Goal: Information Seeking & Learning: Learn about a topic

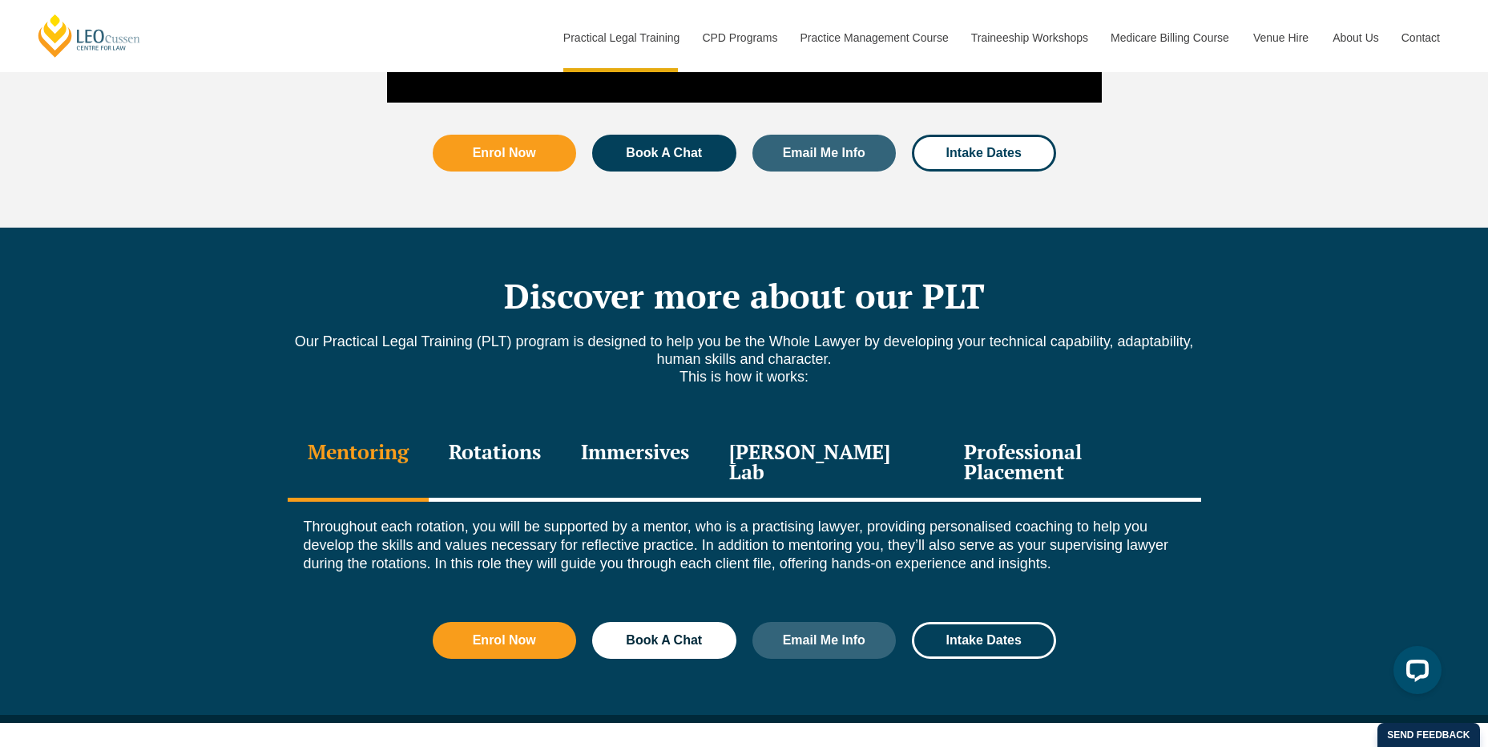
scroll to position [2003, 0]
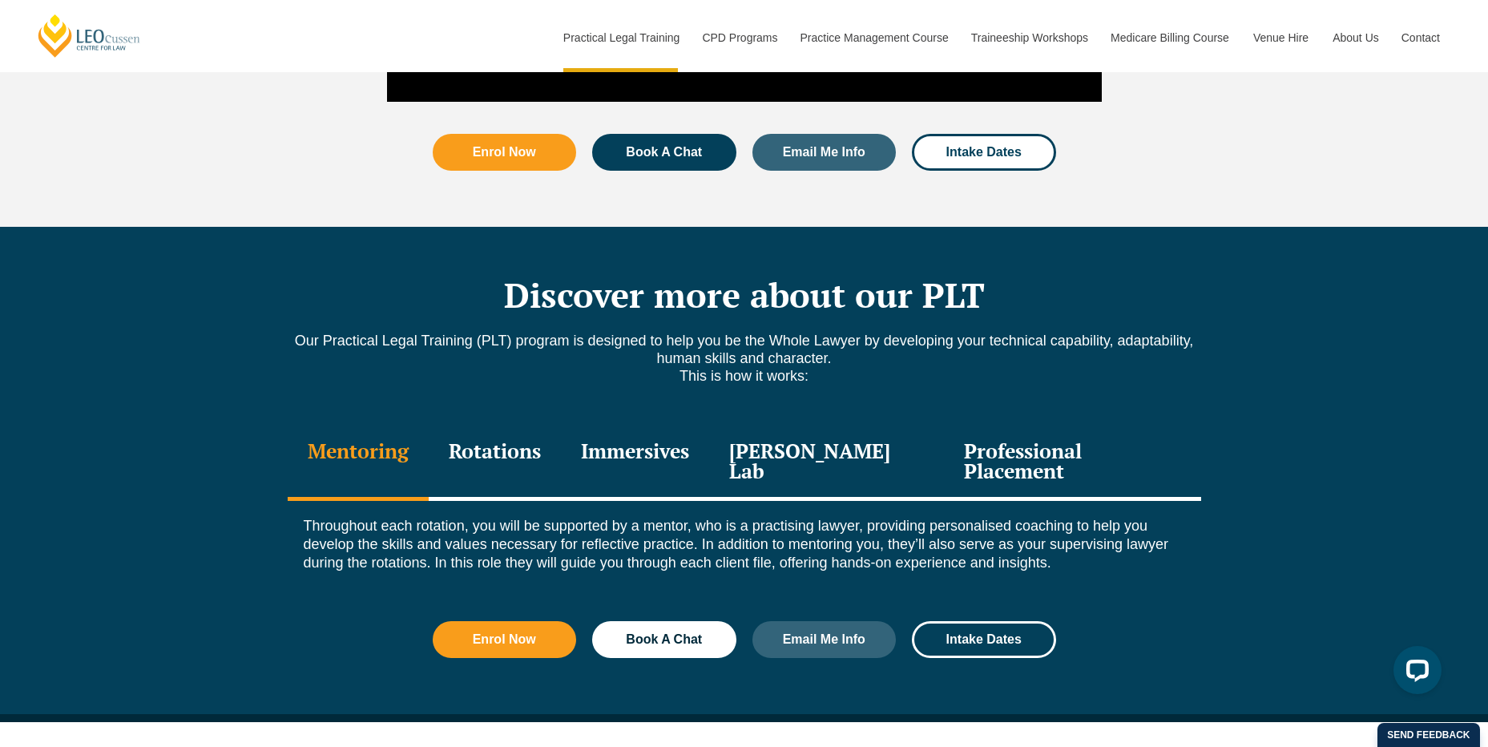
click at [1072, 425] on div "Professional Placement" at bounding box center [1072, 463] width 256 height 76
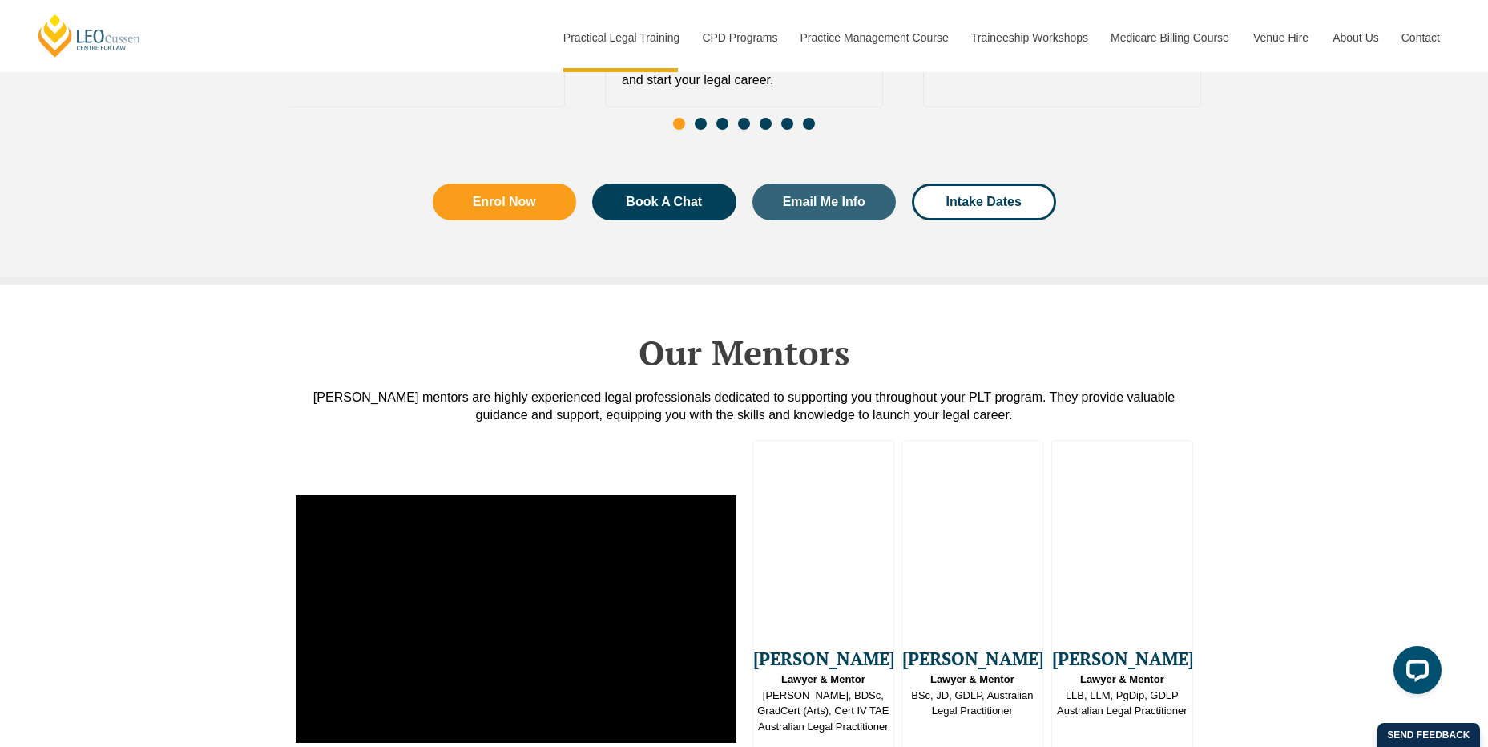
scroll to position [3925, 0]
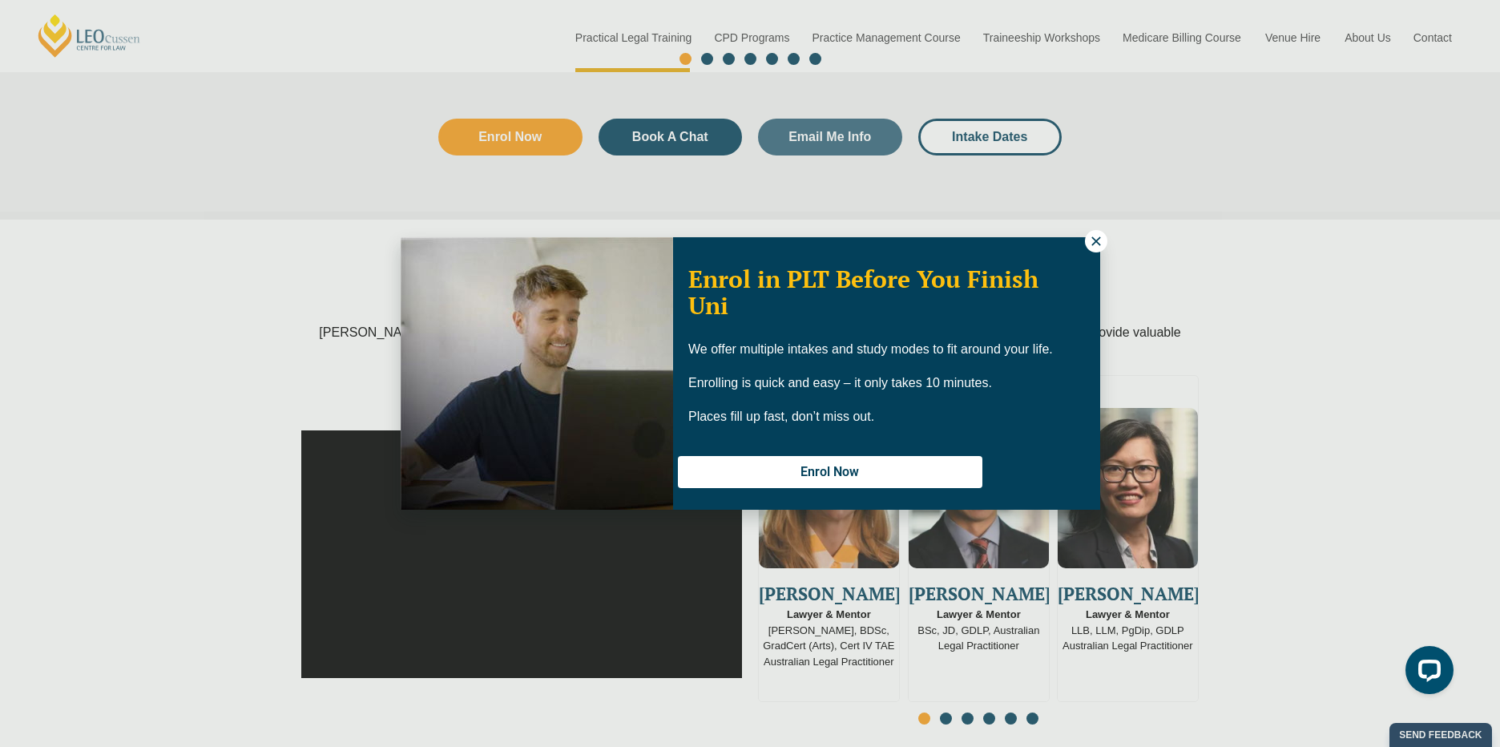
click at [1098, 244] on icon at bounding box center [1095, 240] width 9 height 9
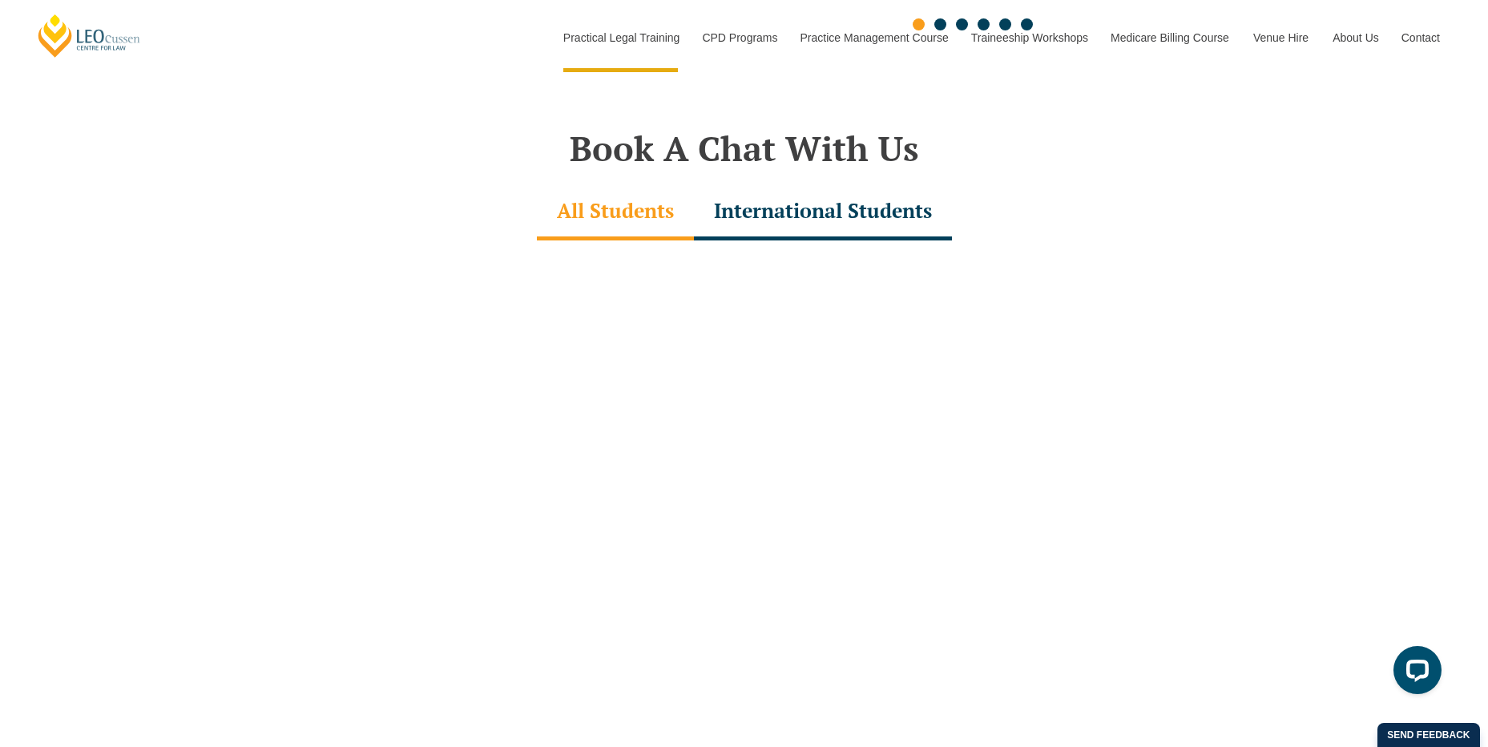
scroll to position [4646, 0]
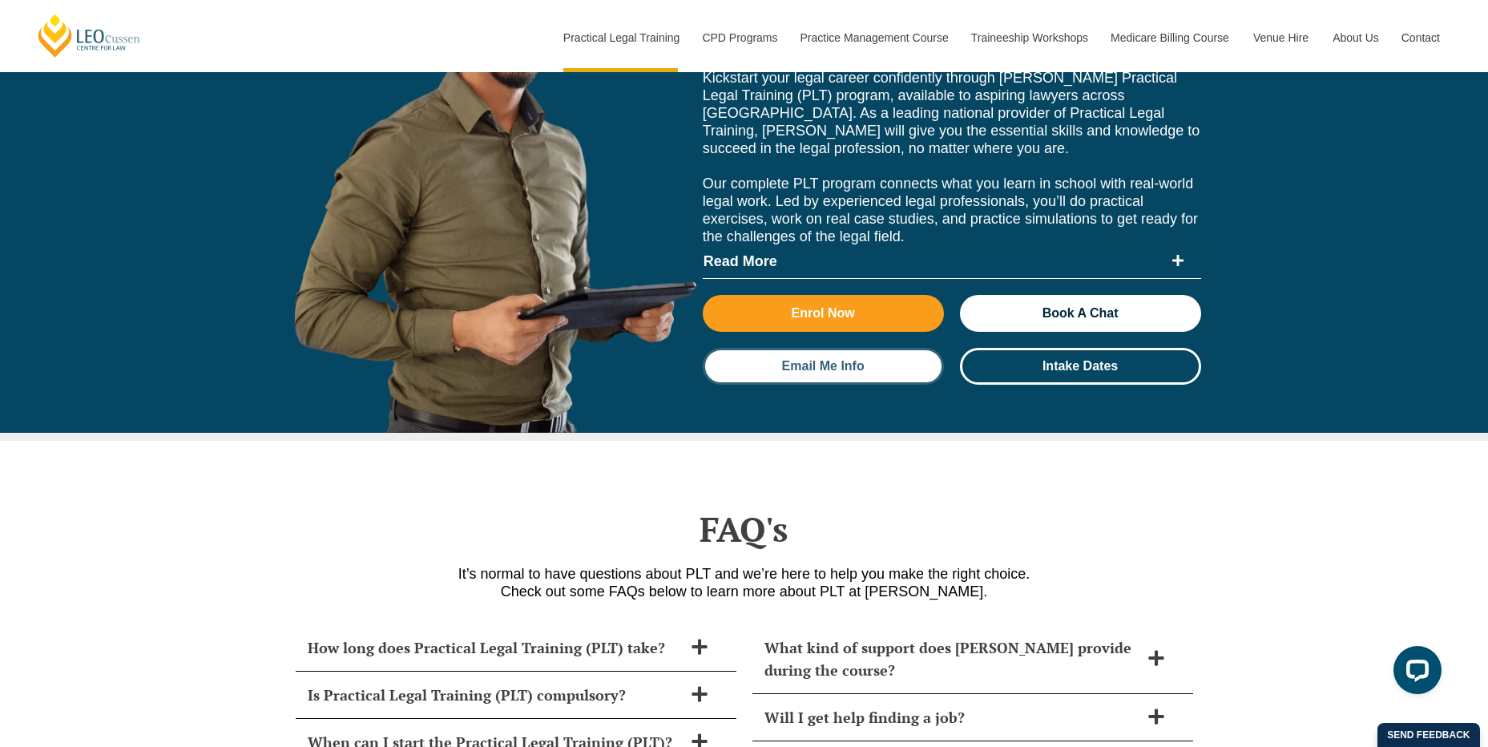
click at [836, 360] on span "Email Me Info" at bounding box center [823, 366] width 83 height 13
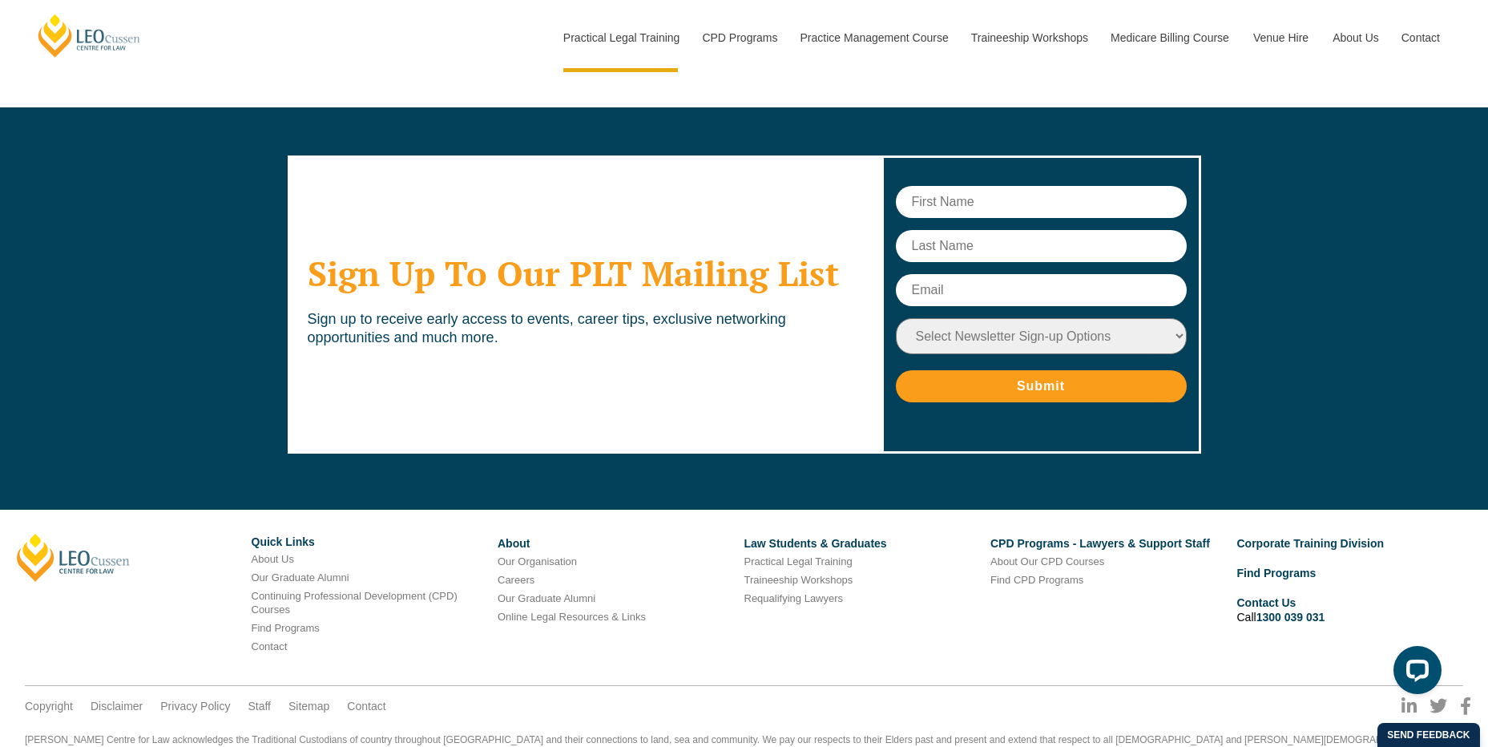
scroll to position [7758, 0]
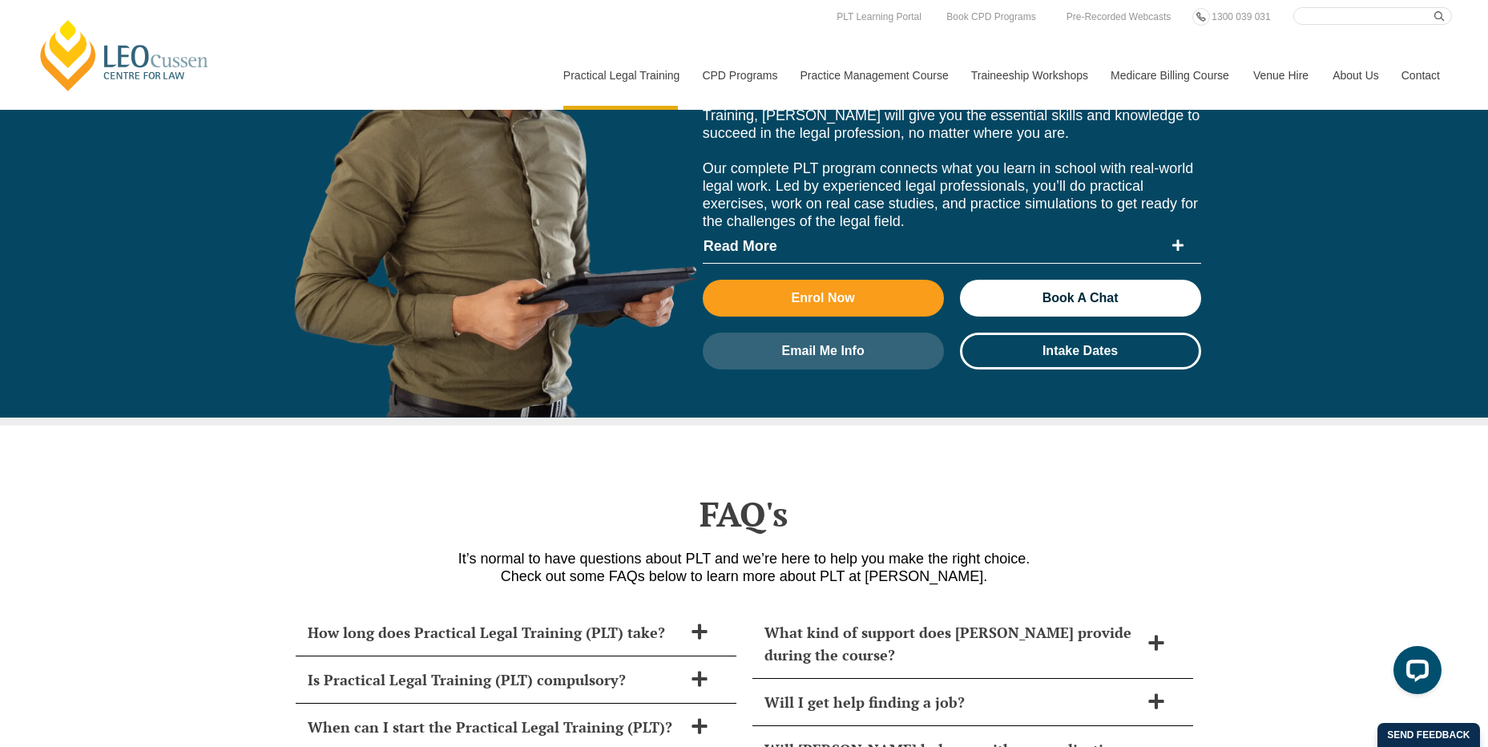
scroll to position [6168, 0]
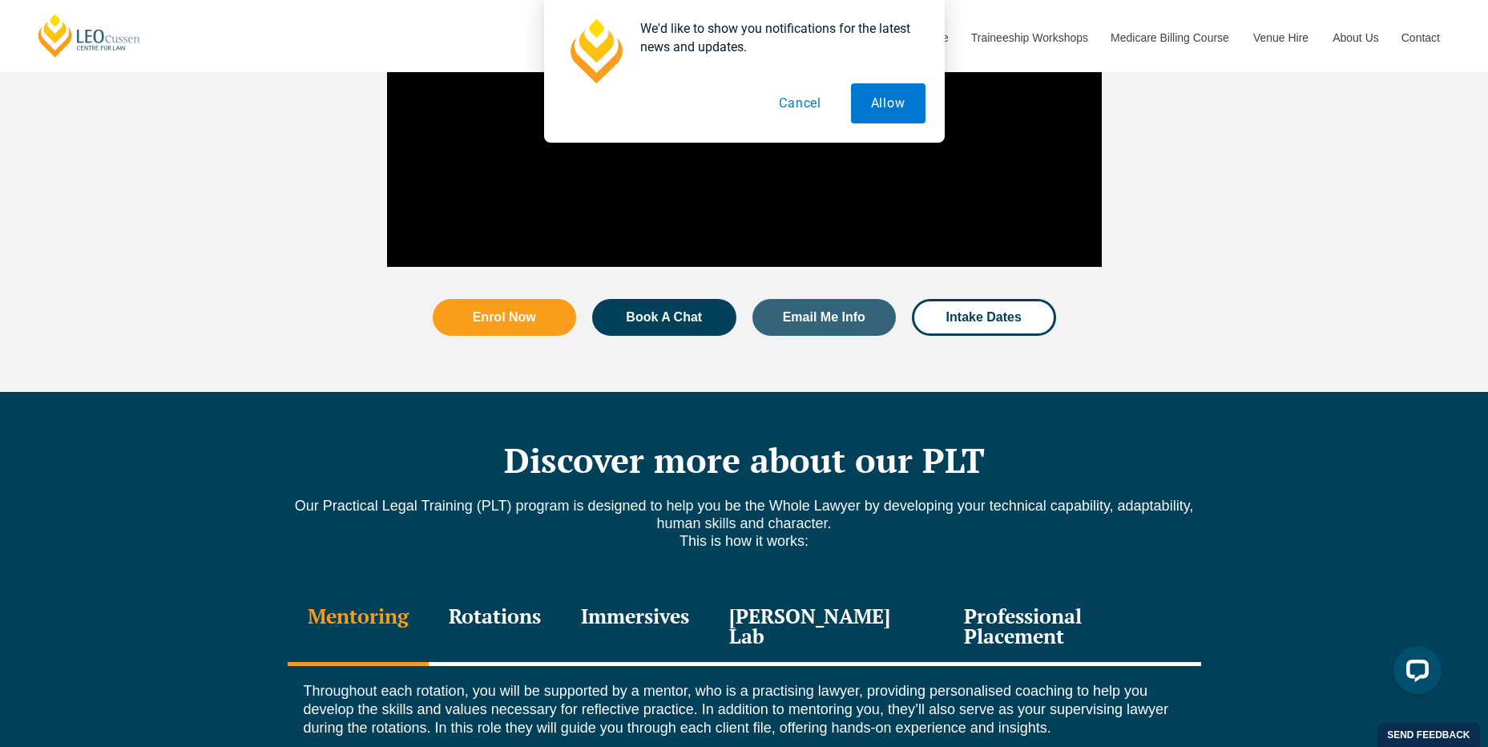
scroll to position [2083, 0]
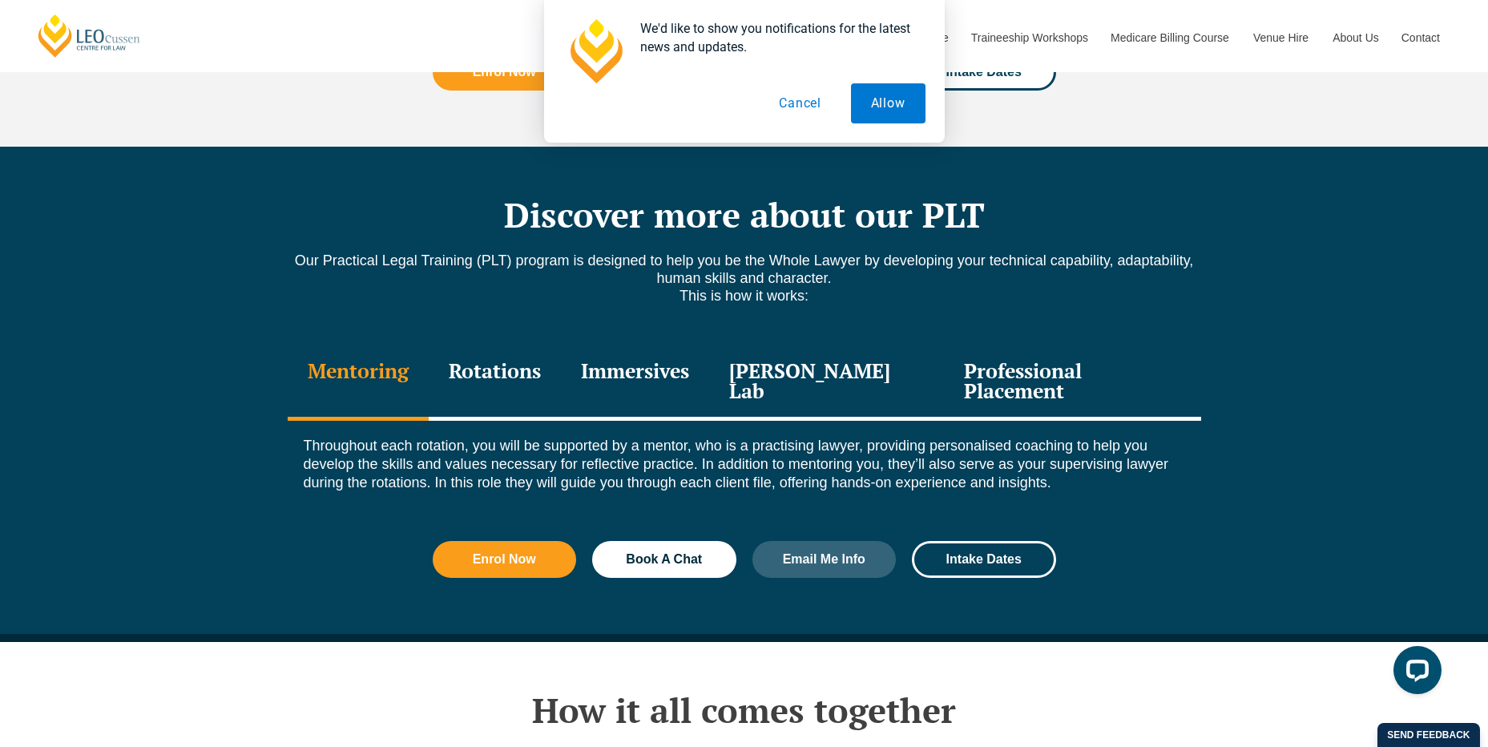
click at [521, 345] on div "Rotations" at bounding box center [495, 382] width 132 height 76
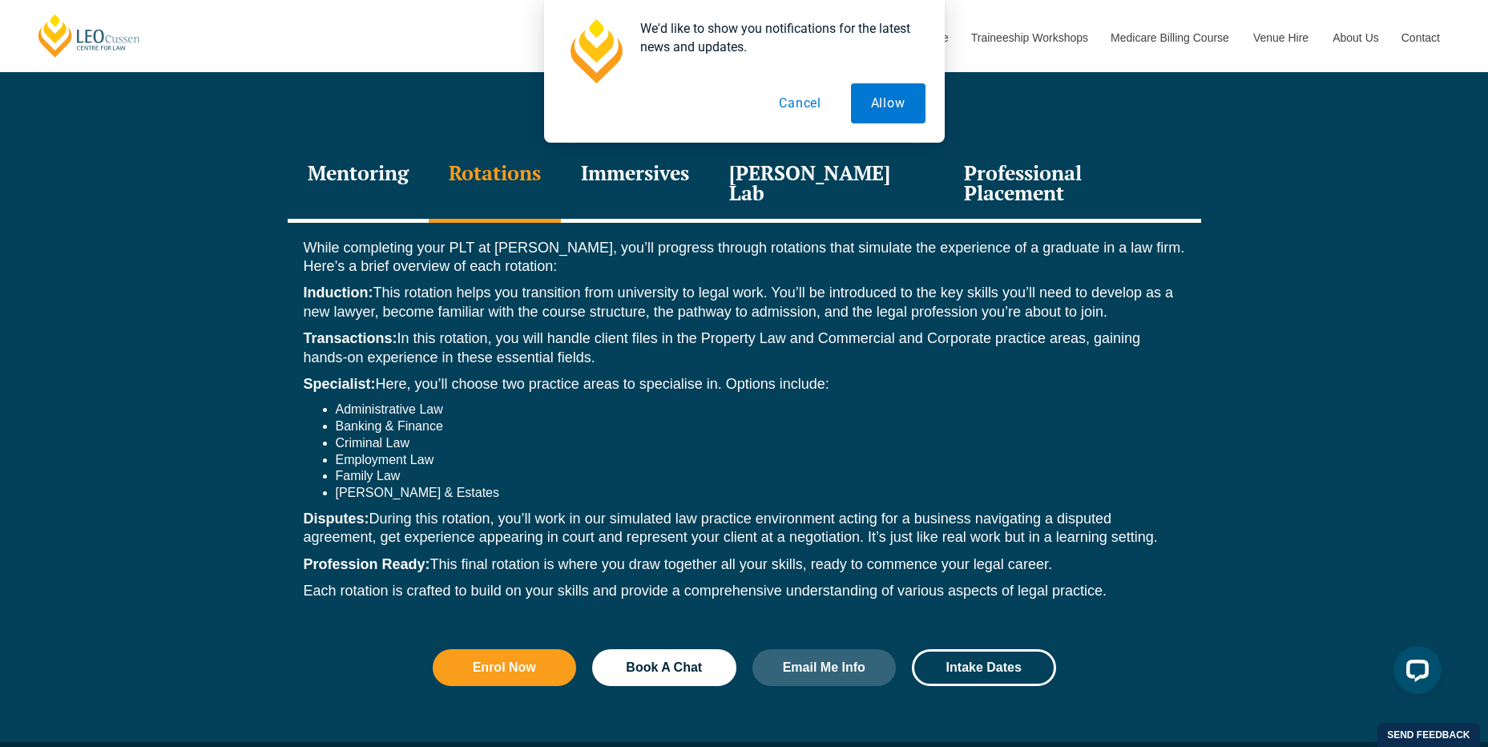
scroll to position [2243, 0]
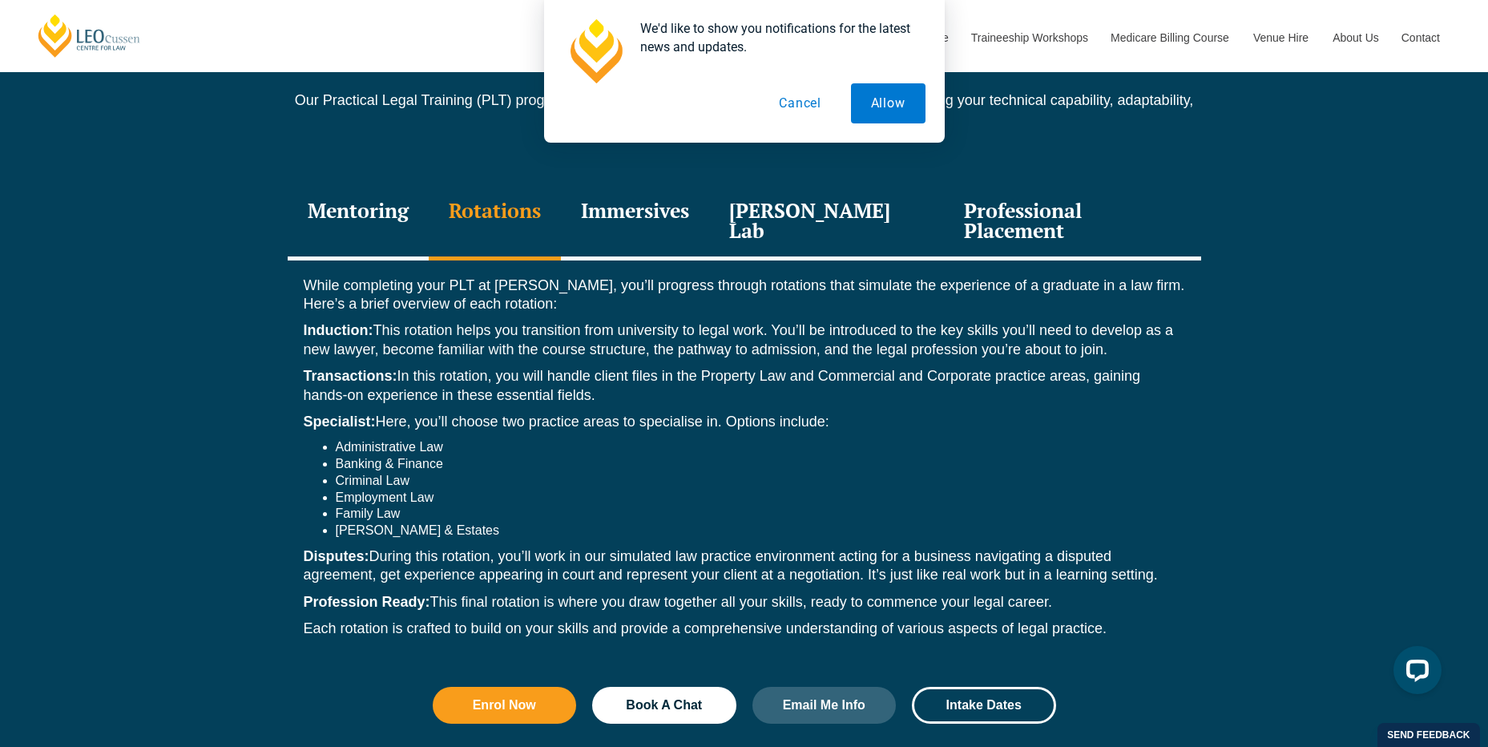
click at [1114, 184] on div "Professional Placement" at bounding box center [1072, 222] width 256 height 76
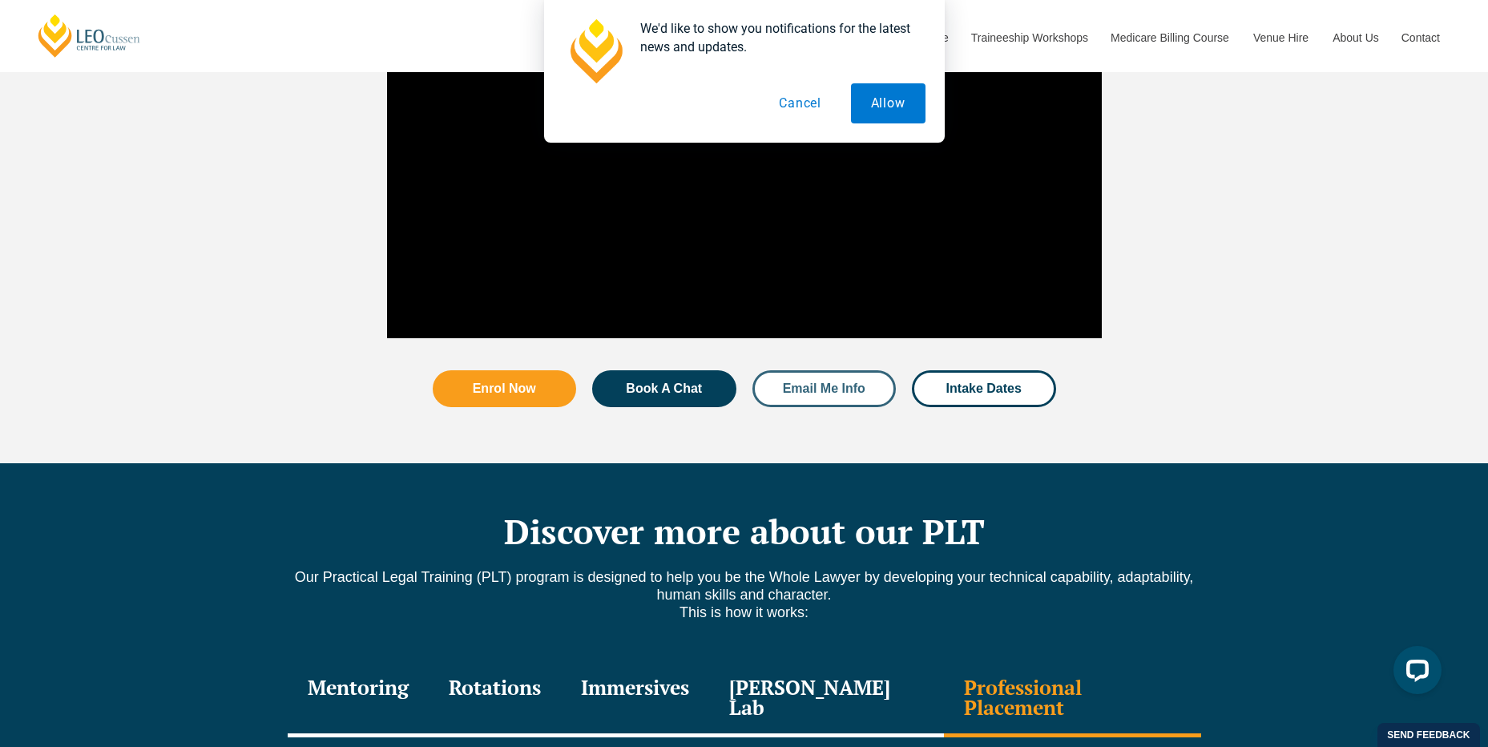
scroll to position [1522, 0]
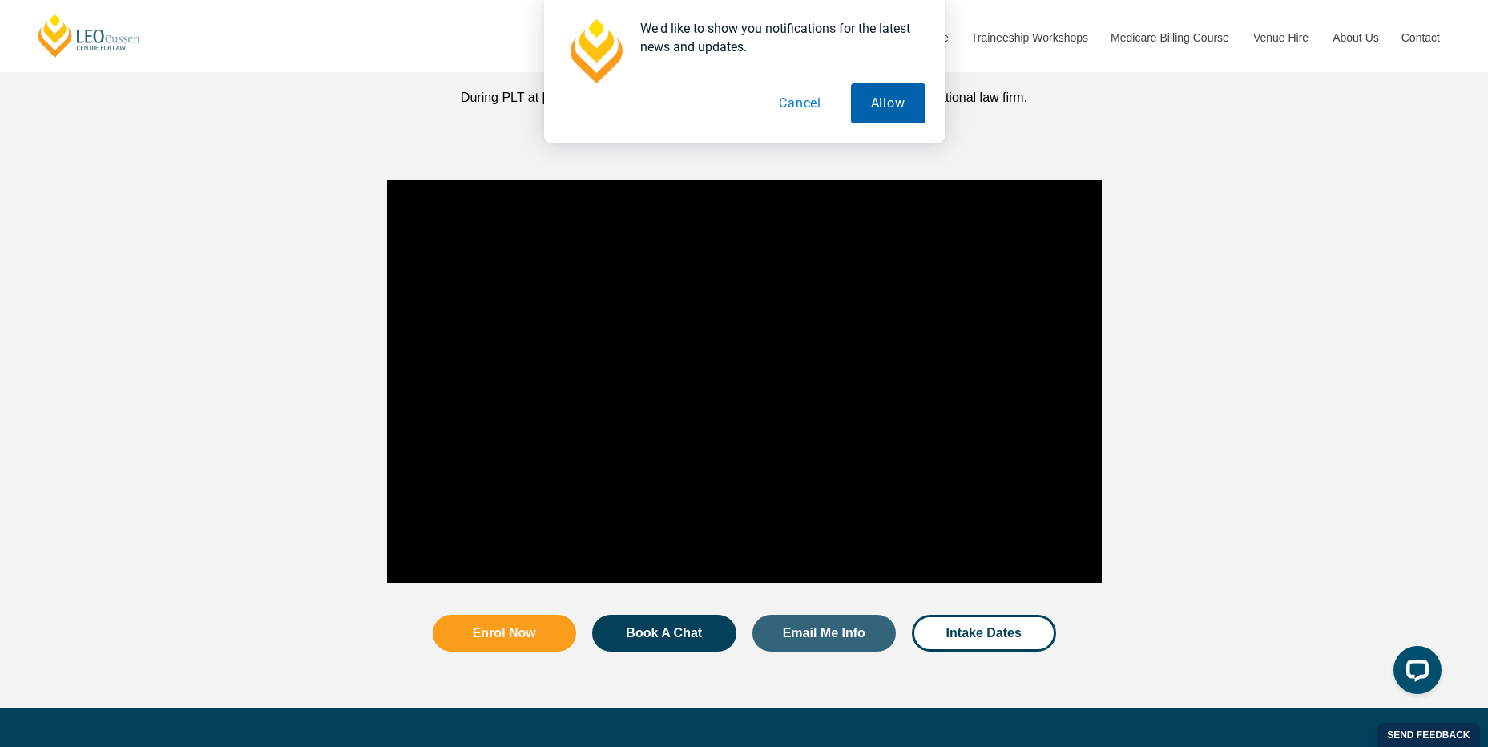
click at [888, 104] on button "Allow" at bounding box center [888, 103] width 75 height 40
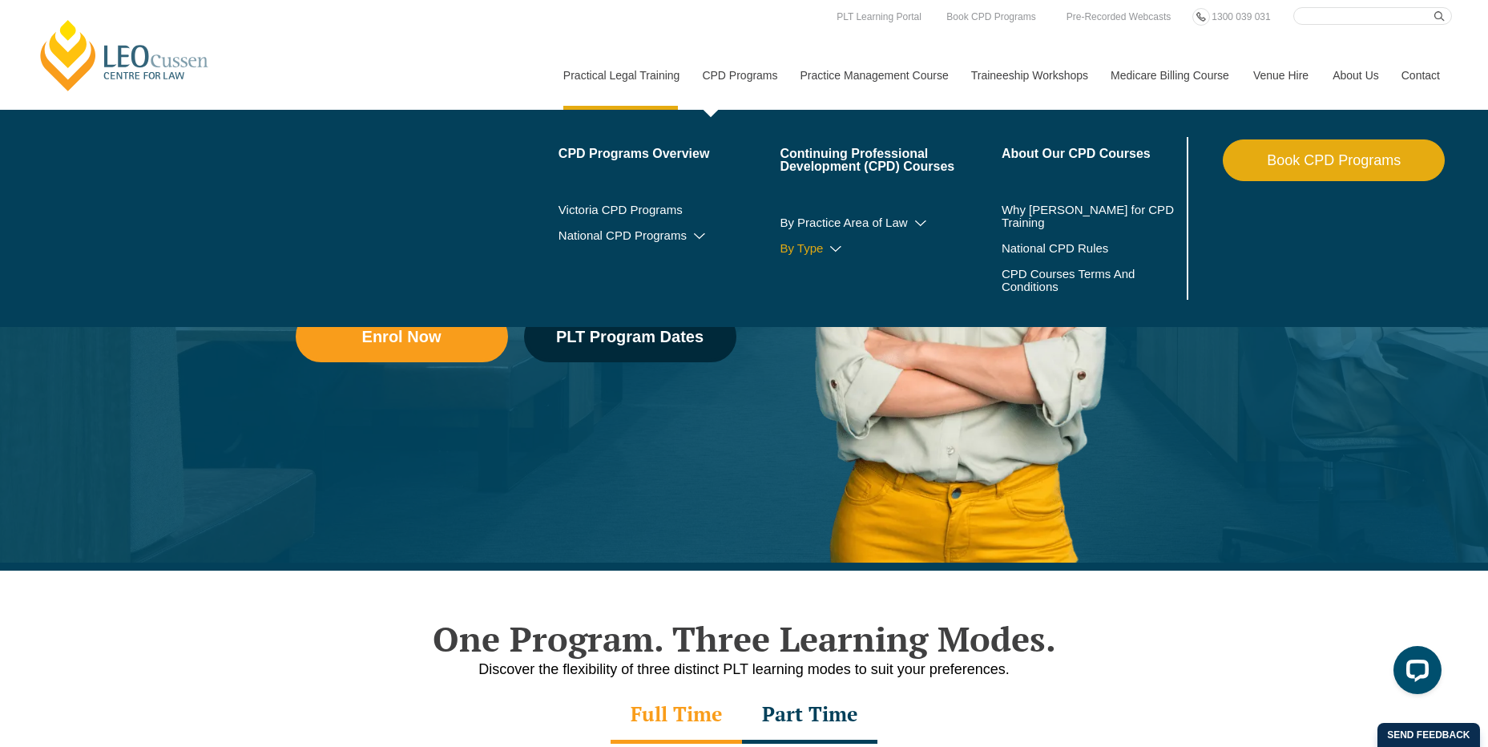
scroll to position [0, 0]
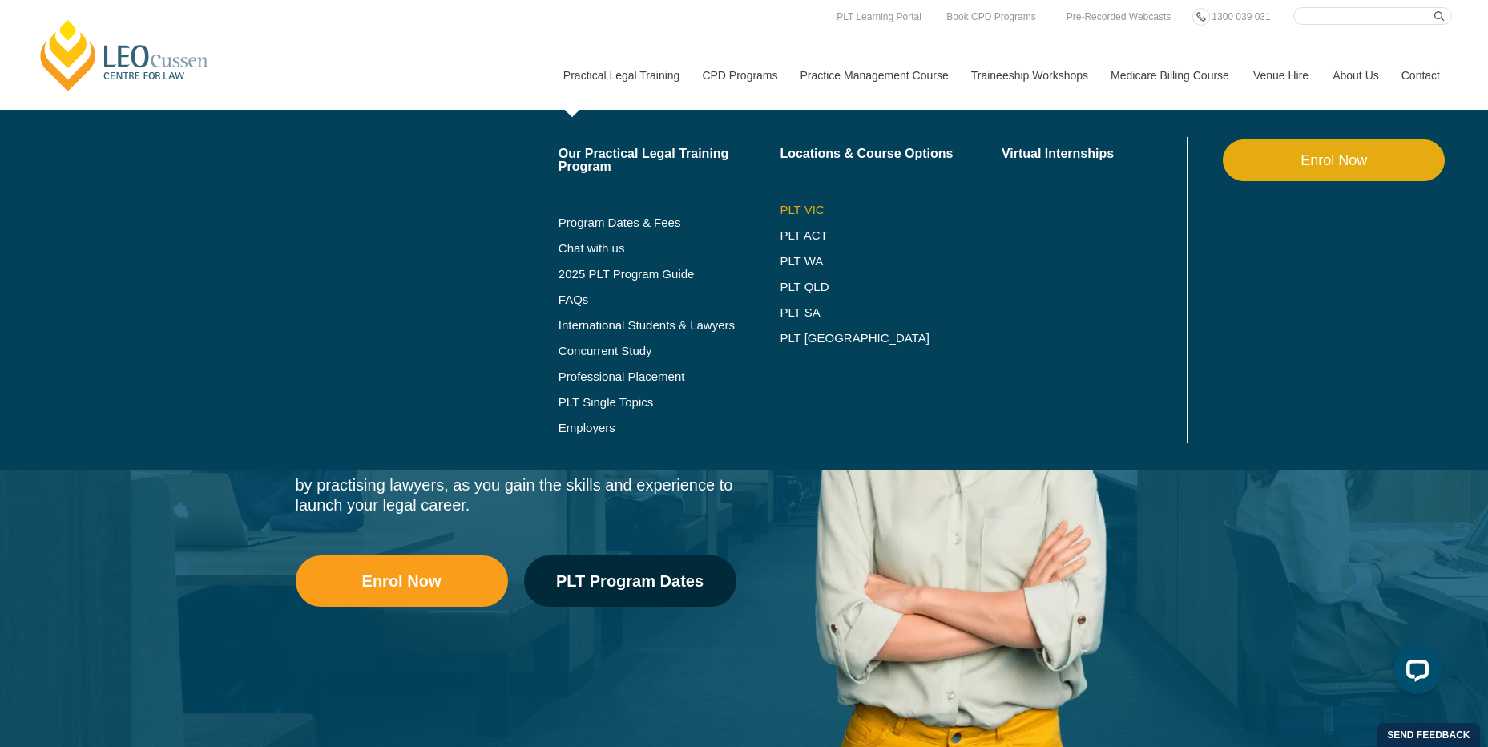
click at [794, 211] on link "PLT VIC" at bounding box center [890, 209] width 222 height 13
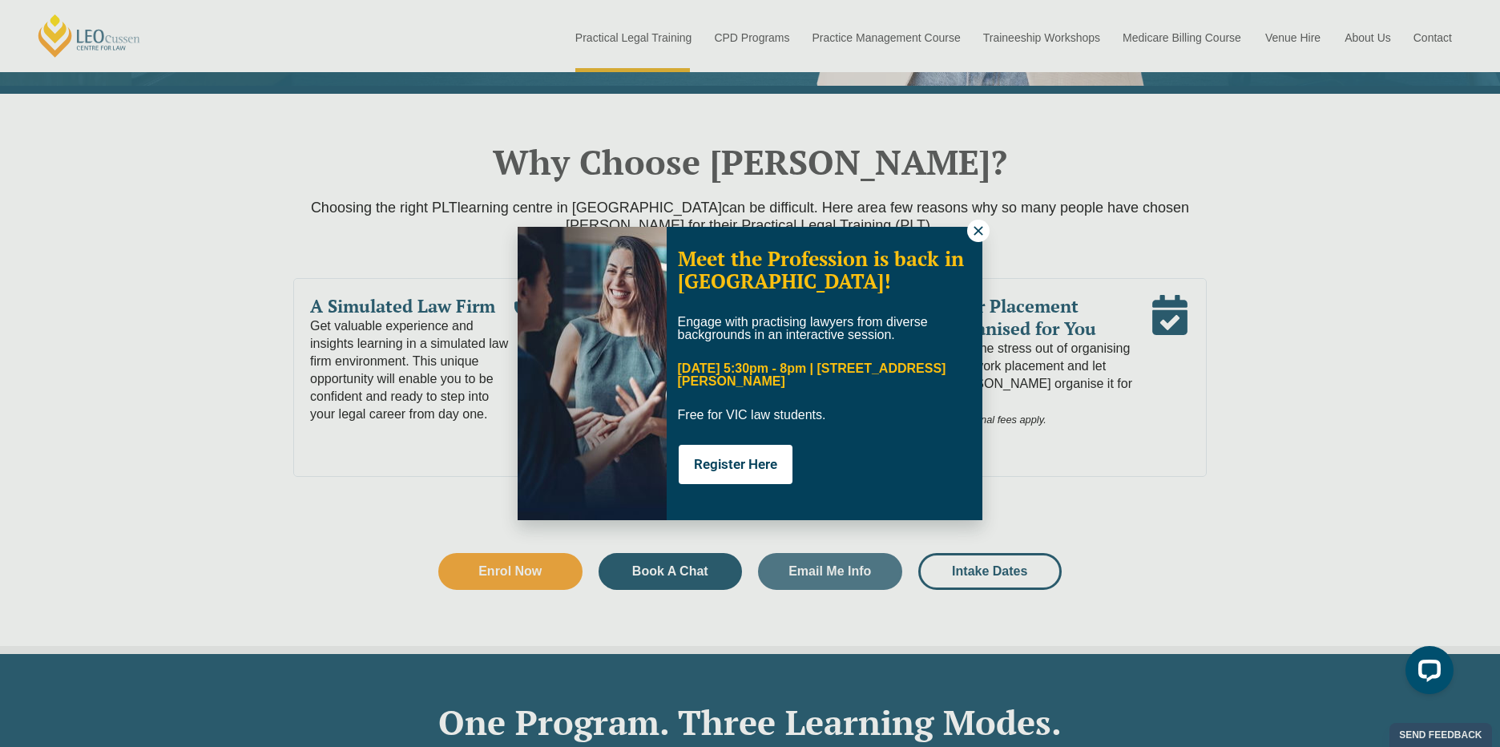
click at [969, 237] on button at bounding box center [978, 230] width 22 height 22
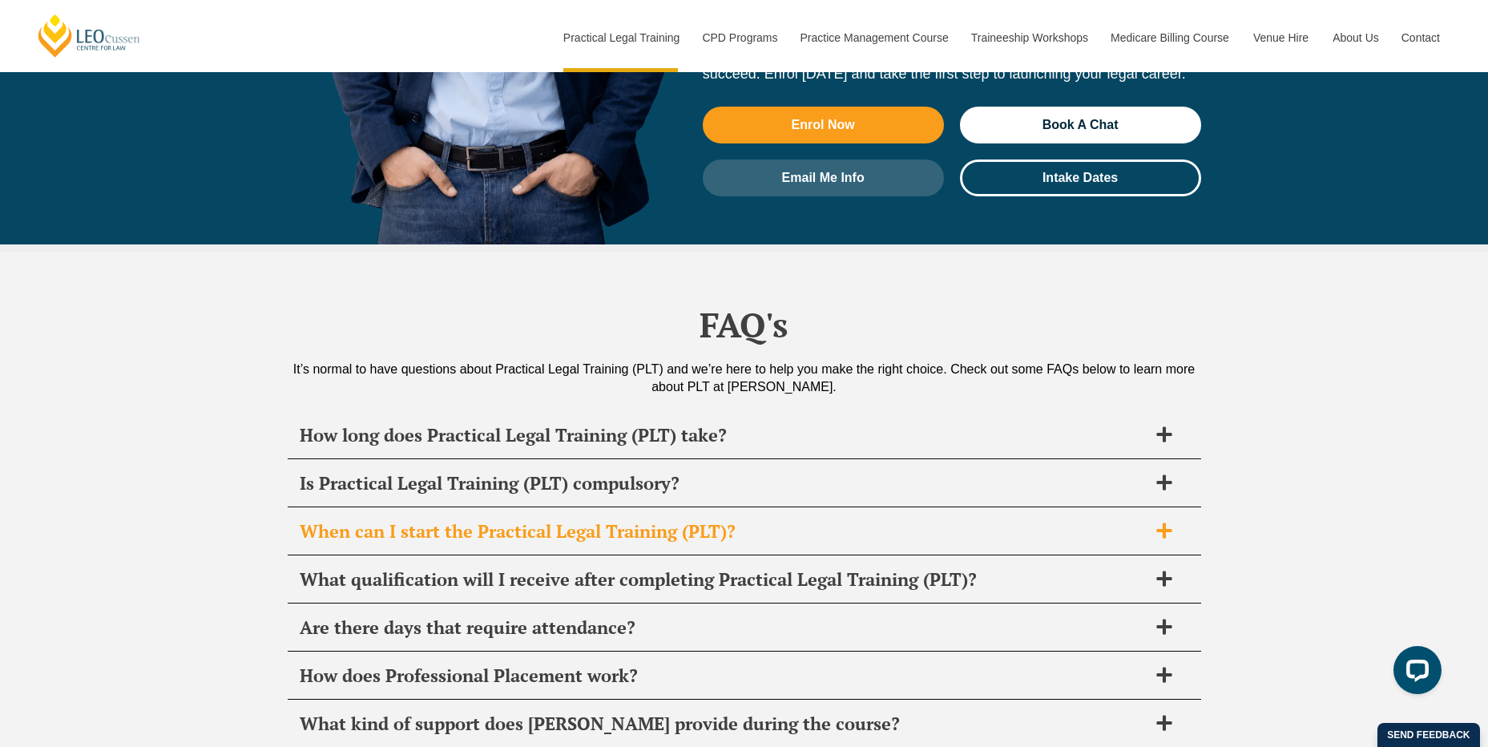
scroll to position [7450, 0]
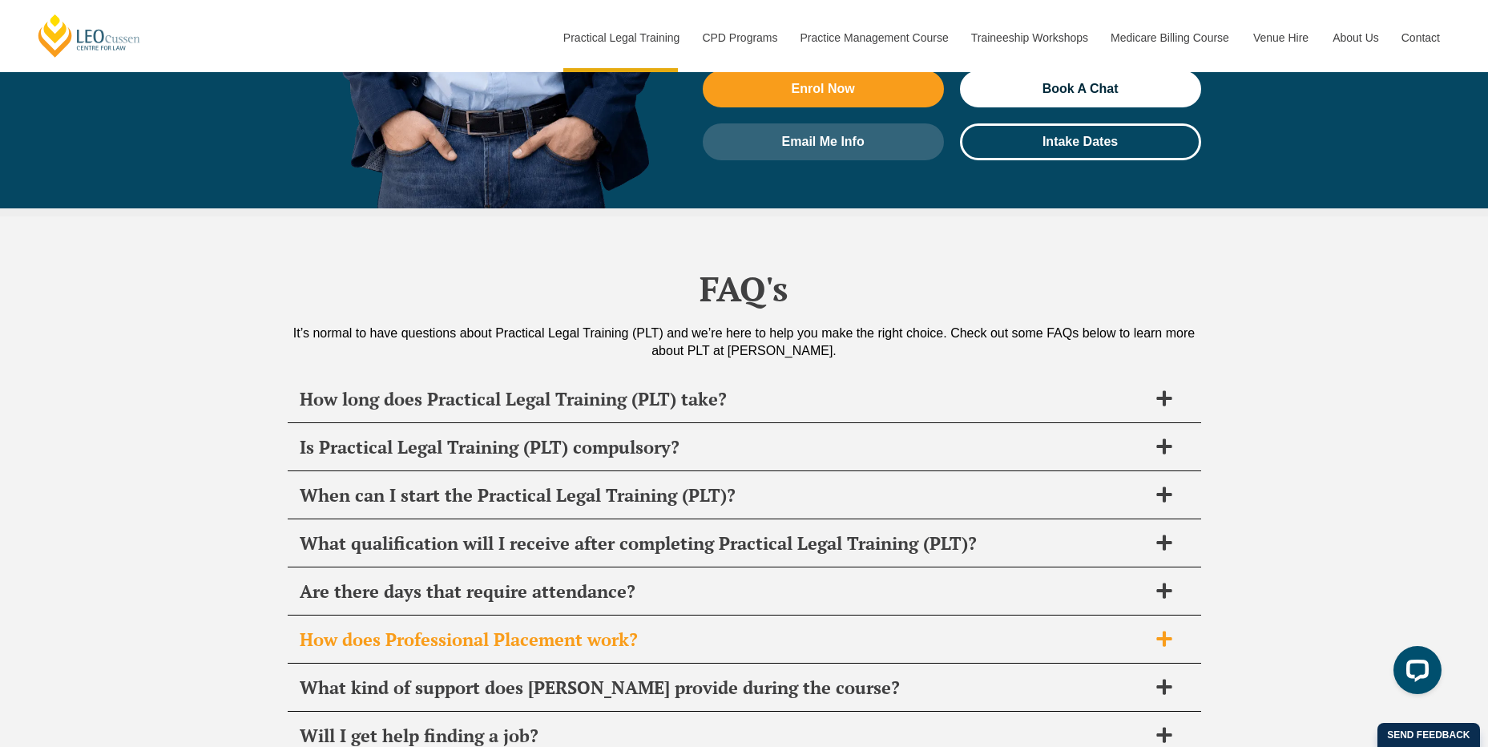
click at [787, 628] on h2 "How does Professional Placement work?" at bounding box center [724, 639] width 848 height 22
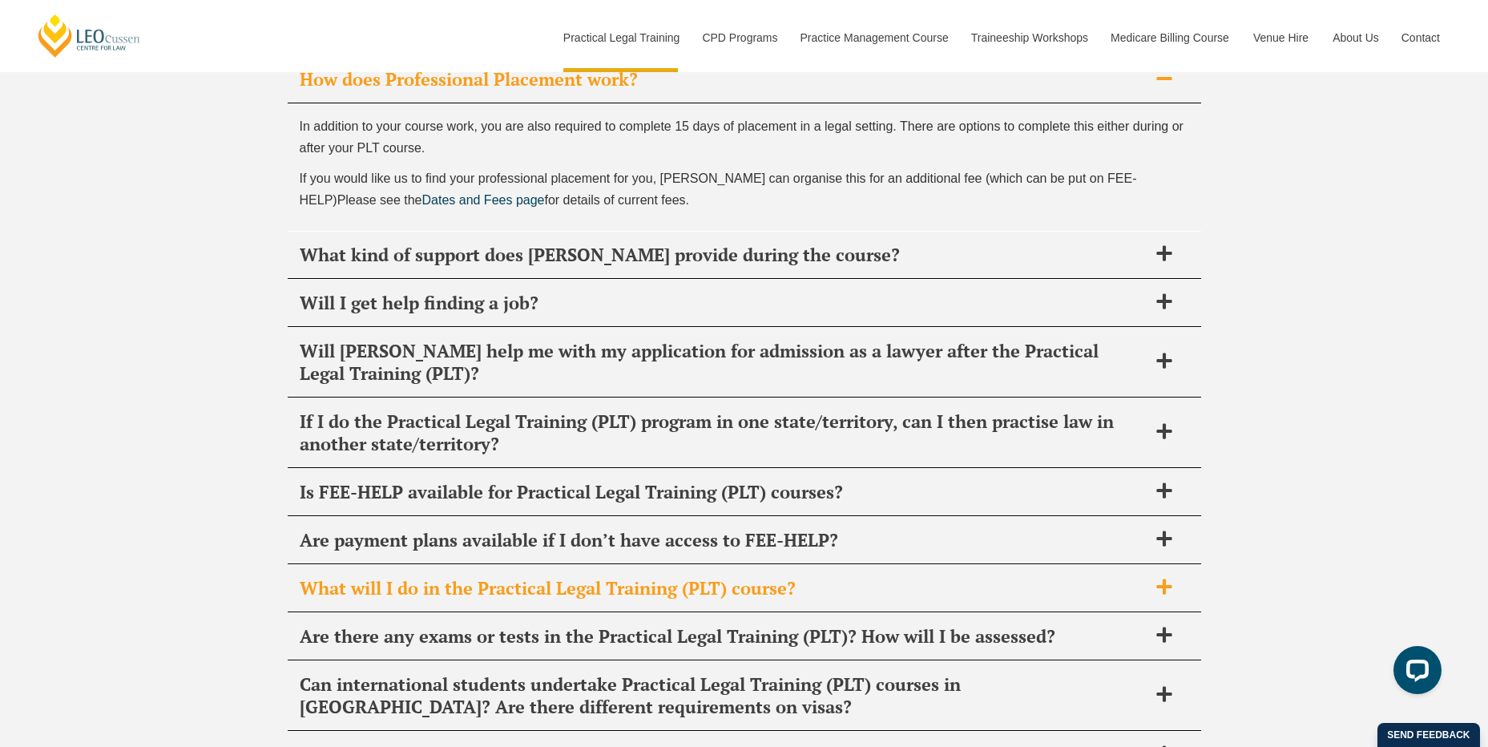
scroll to position [8011, 0]
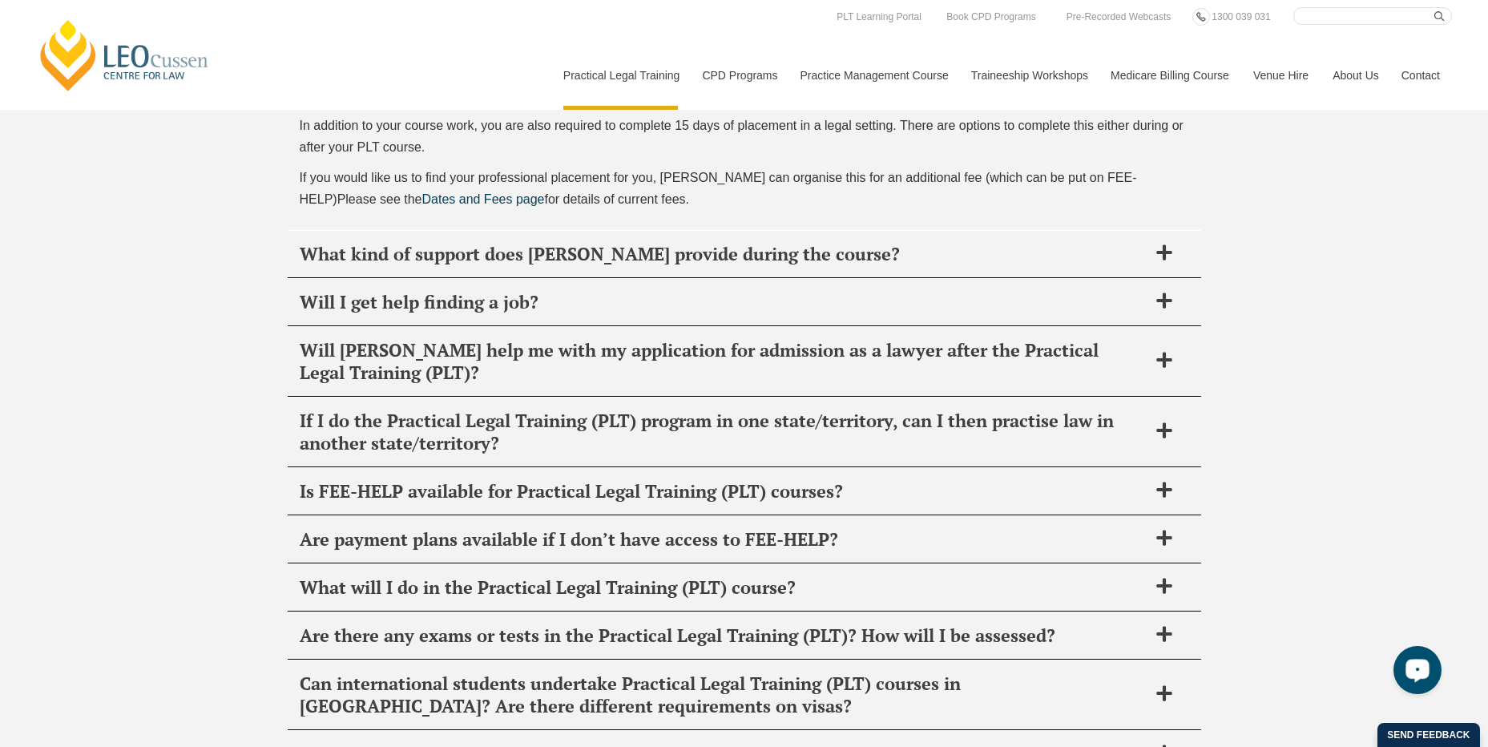
click at [1403, 671] on div "Open LiveChat chat widget" at bounding box center [1416, 668] width 27 height 27
